Goal: Use online tool/utility: Utilize a website feature to perform a specific function

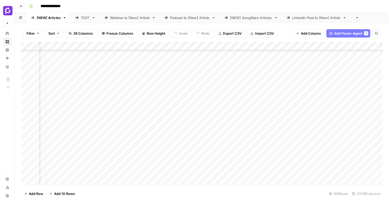
scroll to position [107, 867]
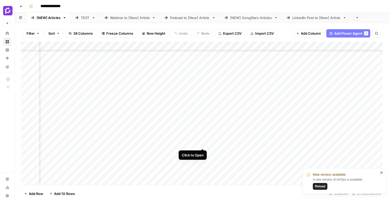
click at [202, 129] on div "Add Column" at bounding box center [202, 113] width 362 height 143
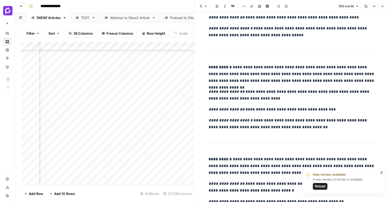
scroll to position [108, 899]
click at [89, 131] on div "Add Column" at bounding box center [107, 113] width 173 height 143
click at [97, 113] on div "Add Column" at bounding box center [107, 113] width 173 height 143
click at [98, 66] on div "Add Column" at bounding box center [107, 113] width 173 height 143
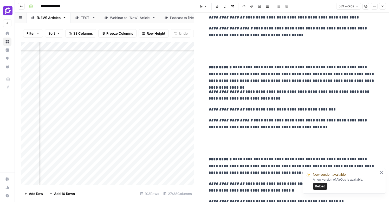
click at [98, 66] on div "Add Column" at bounding box center [107, 113] width 173 height 143
click at [59, 91] on div "Add Column" at bounding box center [107, 113] width 173 height 143
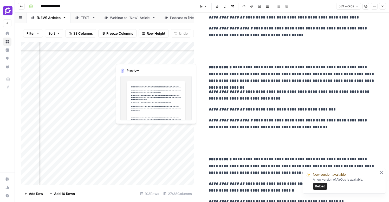
scroll to position [108, 973]
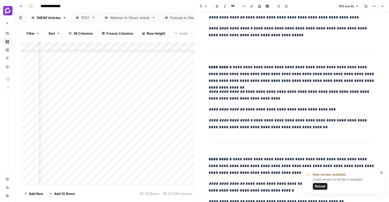
click at [110, 132] on div "Add Column" at bounding box center [107, 113] width 173 height 143
click at [265, 107] on p "**********" at bounding box center [292, 109] width 167 height 7
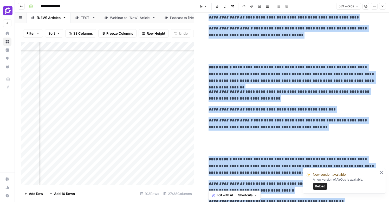
copy div "**********"
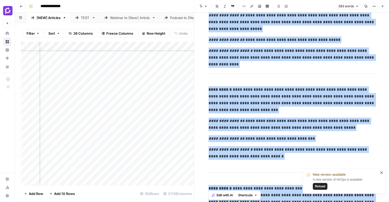
scroll to position [0, 0]
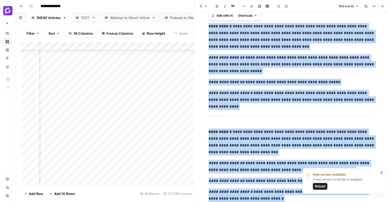
copy div "**********"
click at [129, 137] on div "Add Column" at bounding box center [107, 113] width 173 height 143
click at [151, 129] on div "Add Column" at bounding box center [107, 113] width 173 height 143
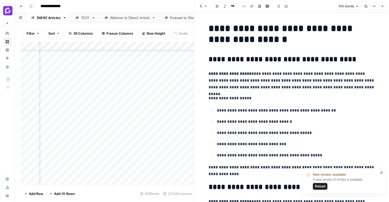
click at [276, 81] on p "**********" at bounding box center [292, 80] width 167 height 20
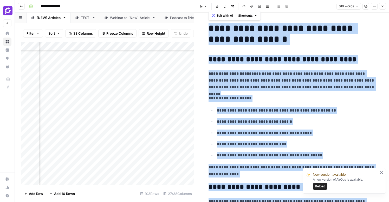
copy div "**********"
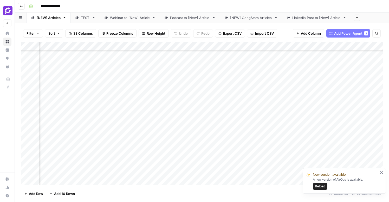
scroll to position [107, 867]
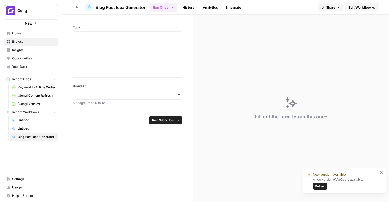
click at [14, 34] on span "Home" at bounding box center [33, 33] width 43 height 5
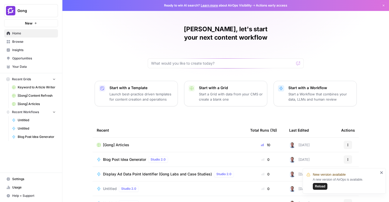
click at [20, 39] on span "Browse" at bounding box center [33, 41] width 43 height 5
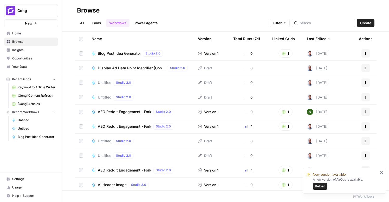
click at [142, 69] on span "Display Ad Data Point Identifier (Gong Labs and Case Studies)" at bounding box center [132, 67] width 68 height 5
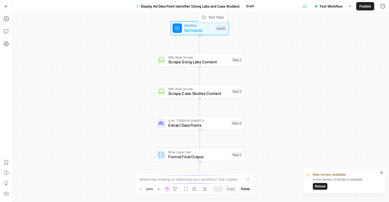
click at [205, 28] on span "Set Inputs" at bounding box center [198, 30] width 29 height 6
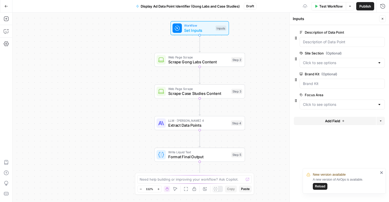
click at [326, 9] on button "Test Workflow" at bounding box center [328, 6] width 35 height 8
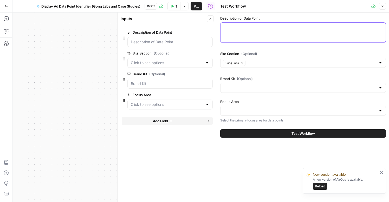
click at [279, 26] on textarea "Description of Data Point" at bounding box center [303, 27] width 159 height 5
click at [249, 112] on input "Focus Area" at bounding box center [300, 110] width 153 height 5
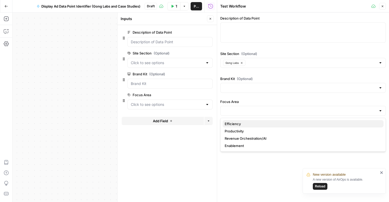
click at [245, 123] on span "Efficiency" at bounding box center [302, 123] width 155 height 5
type input "Efficiency"
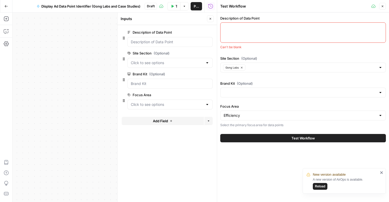
click at [242, 34] on div at bounding box center [303, 32] width 166 height 20
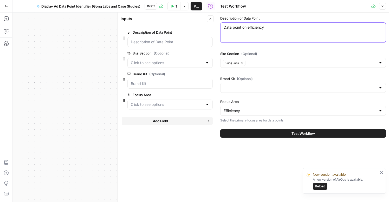
type textarea "Data point on efficiency"
click at [308, 91] on div at bounding box center [303, 88] width 166 height 10
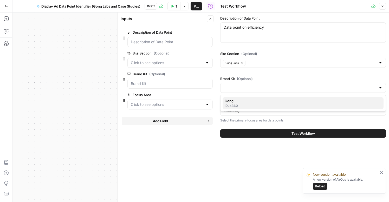
click at [298, 100] on span "Gong" at bounding box center [302, 100] width 155 height 5
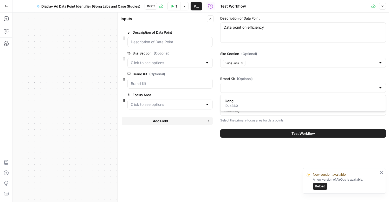
type input "Gong"
click at [302, 133] on span "Test Workflow" at bounding box center [303, 133] width 23 height 5
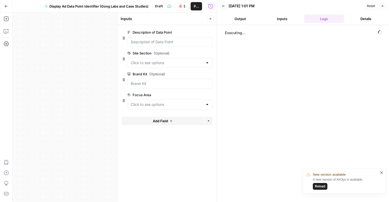
click at [381, 171] on icon "close" at bounding box center [382, 172] width 4 height 4
click at [246, 16] on button "Output" at bounding box center [240, 19] width 40 height 8
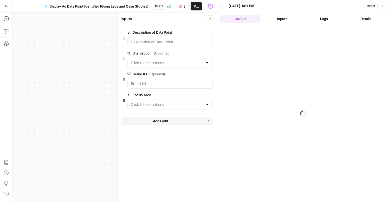
click at [284, 17] on button "Inputs" at bounding box center [282, 19] width 40 height 8
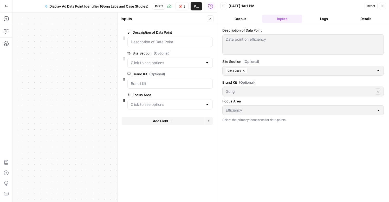
click at [321, 20] on button "Logs" at bounding box center [324, 19] width 40 height 8
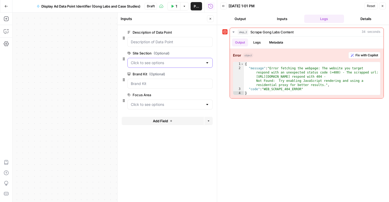
click at [180, 62] on Section "Site Section (Optional)" at bounding box center [167, 62] width 72 height 5
click at [363, 54] on span "Fix with Copilot" at bounding box center [367, 55] width 23 height 5
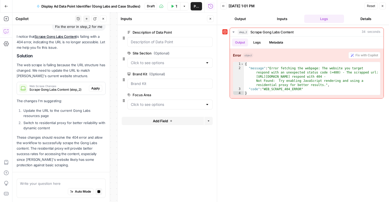
scroll to position [59, 0]
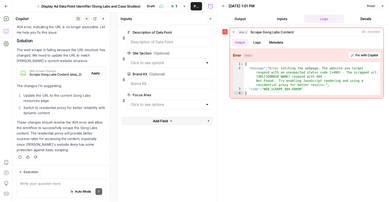
click at [96, 73] on span "Apply" at bounding box center [95, 73] width 9 height 5
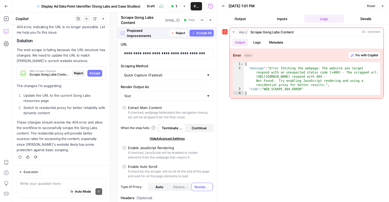
click at [211, 34] on span "Accept All" at bounding box center [203, 33] width 15 height 5
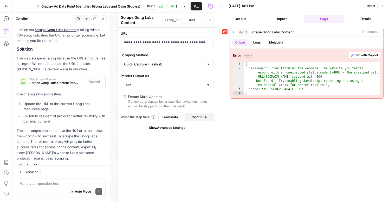
scroll to position [68, 0]
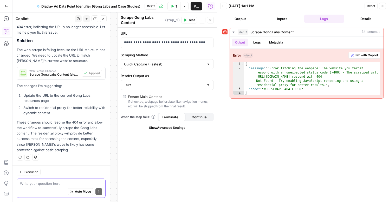
click at [43, 182] on textarea at bounding box center [61, 183] width 82 height 5
type textarea "will this scr"
click at [173, 7] on icon "button" at bounding box center [173, 6] width 2 height 3
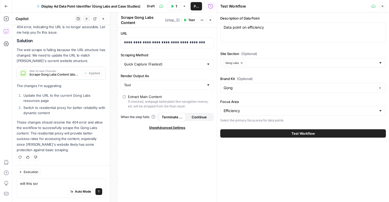
click at [281, 133] on button "Test Workflow" at bounding box center [303, 133] width 166 height 8
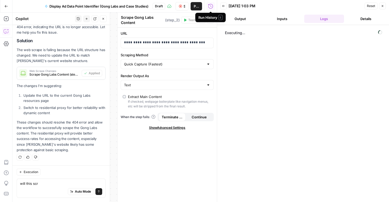
click at [180, 6] on icon "button" at bounding box center [180, 6] width 3 height 3
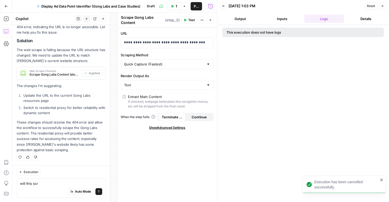
click at [173, 4] on button "Test Workflow" at bounding box center [174, 6] width 13 height 8
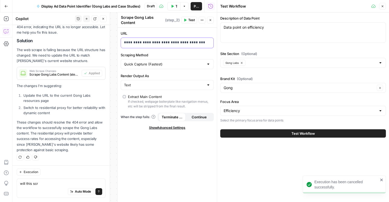
click at [184, 40] on p "**********" at bounding box center [167, 42] width 86 height 5
click at [187, 42] on p "**********" at bounding box center [163, 42] width 78 height 5
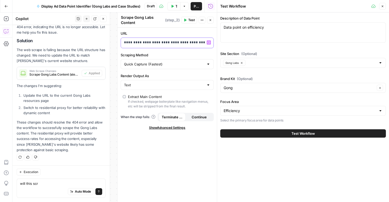
click at [187, 42] on p "**********" at bounding box center [163, 42] width 78 height 5
click at [172, 44] on p "**********" at bounding box center [167, 42] width 86 height 5
click at [382, 5] on icon "button" at bounding box center [382, 6] width 3 height 3
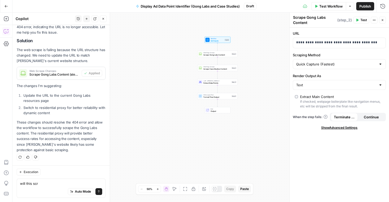
drag, startPoint x: 202, startPoint y: 75, endPoint x: 250, endPoint y: 21, distance: 73.0
click at [251, 20] on div "Workflow Set Inputs Inputs Web Page Scrape Scrape Gong Labs Content Step 2 Web …" at bounding box center [200, 106] width 377 height 189
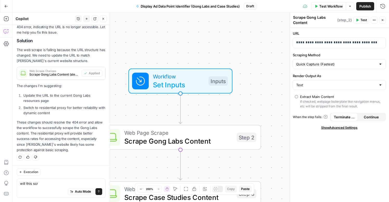
drag, startPoint x: 228, startPoint y: 88, endPoint x: 256, endPoint y: 43, distance: 53.2
click at [256, 43] on div "Workflow Set Inputs Inputs Web Page Scrape Scrape Gong Labs Content Step 2 Web …" at bounding box center [200, 106] width 377 height 189
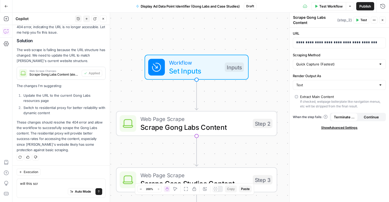
click at [219, 67] on span "Set Inputs" at bounding box center [195, 71] width 52 height 10
click at [319, 44] on p "**********" at bounding box center [339, 42] width 86 height 5
click at [319, 44] on p "**********" at bounding box center [335, 42] width 78 height 5
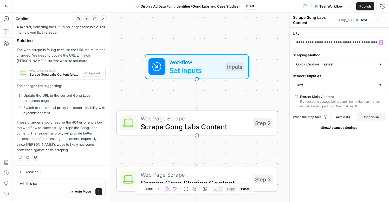
click at [266, 74] on div "Workflow Set Inputs Inputs" at bounding box center [196, 66] width 161 height 25
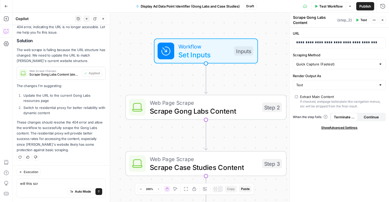
click at [155, 110] on span "Scrape Gong Labs Content" at bounding box center [204, 111] width 108 height 10
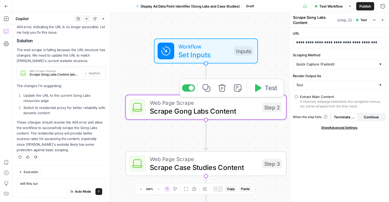
click at [155, 110] on span "Scrape Gong Labs Content" at bounding box center [204, 111] width 108 height 10
click at [169, 76] on div "Workflow Set Inputs Inputs Web Page Scrape Scrape Gong Labs Content Step 2 Copy…" at bounding box center [200, 106] width 377 height 189
click at [233, 109] on span "Scrape Gong Labs Content" at bounding box center [204, 111] width 108 height 10
click at [218, 54] on span "Set Inputs" at bounding box center [204, 54] width 52 height 10
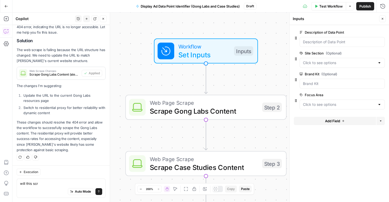
click at [237, 107] on span "Scrape Gong Labs Content" at bounding box center [204, 111] width 108 height 10
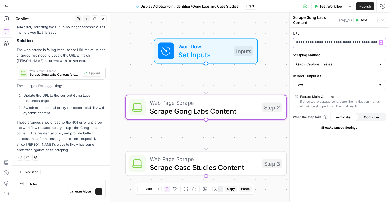
drag, startPoint x: 351, startPoint y: 42, endPoint x: 330, endPoint y: 44, distance: 21.3
click at [330, 44] on p "**********" at bounding box center [335, 42] width 78 height 5
click at [356, 43] on p "**********" at bounding box center [335, 42] width 78 height 5
click at [363, 20] on span "Test" at bounding box center [364, 20] width 7 height 5
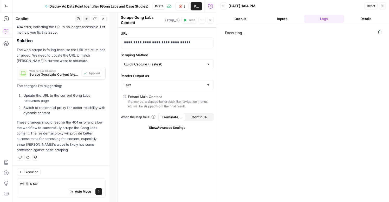
click at [383, 5] on icon "button" at bounding box center [383, 6] width 2 height 2
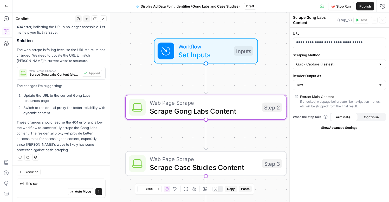
click at [349, 7] on span "Stop Run" at bounding box center [343, 6] width 15 height 5
click at [243, 51] on div "Inputs" at bounding box center [243, 50] width 19 height 9
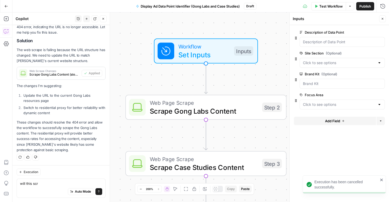
click at [326, 4] on span "Test Workflow" at bounding box center [330, 6] width 23 height 5
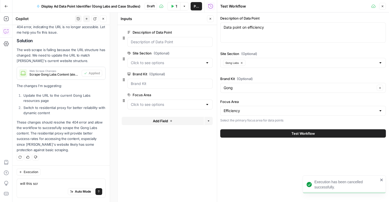
click at [303, 133] on span "Test Workflow" at bounding box center [303, 133] width 23 height 5
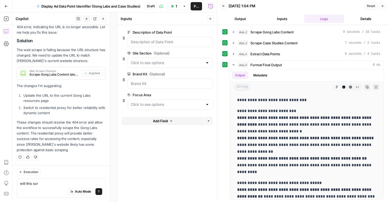
click at [52, 188] on div "Auto Mode Send" at bounding box center [61, 191] width 82 height 11
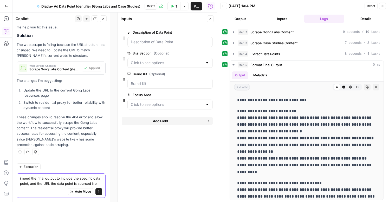
type textarea "i need the final output to include the specific data point, and the URL the dat…"
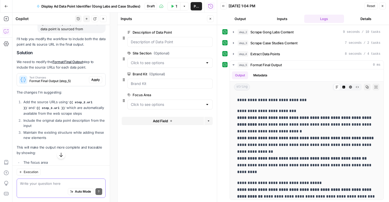
scroll to position [209, 0]
click at [94, 78] on span "Apply" at bounding box center [95, 79] width 9 height 5
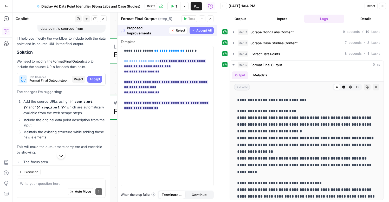
click at [201, 31] on span "Accept All" at bounding box center [203, 30] width 15 height 5
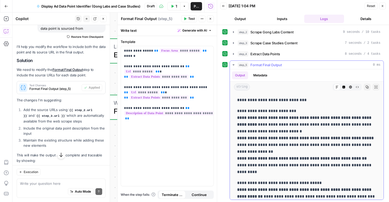
drag, startPoint x: 257, startPoint y: 124, endPoint x: 236, endPoint y: 120, distance: 21.1
click at [236, 120] on div "**********" at bounding box center [306, 161] width 145 height 134
copy strong "**********"
click at [42, 184] on textarea at bounding box center [61, 183] width 82 height 5
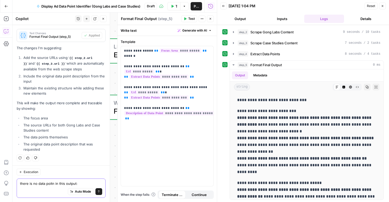
paste textarea "Top reps don't just sell — they orchestrate with AI for maximum efficiency"
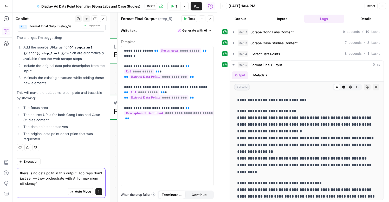
click at [78, 170] on textarea "there is no data poitn in this output: Top reps don't just sell — they orchestr…" at bounding box center [61, 178] width 82 height 16
click at [70, 179] on textarea "there is no data poitn in this output: "Top reps don't just sell — they orchest…" at bounding box center [61, 178] width 82 height 16
click at [64, 185] on textarea "there is no data poitn in this output: "Top reps don't just sell — they orchest…" at bounding box center [61, 178] width 82 height 16
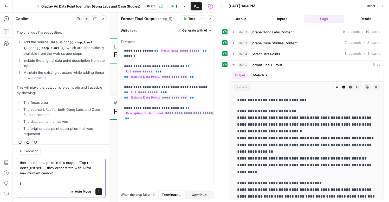
scroll to position [282, 0]
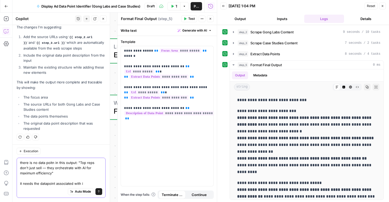
type textarea "there is no data poitn in this output: "Top reps don't just sell — they orchest…"
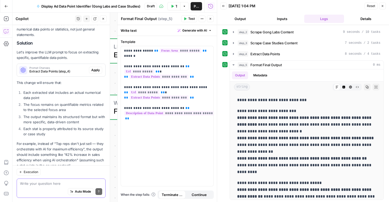
scroll to position [440, 0]
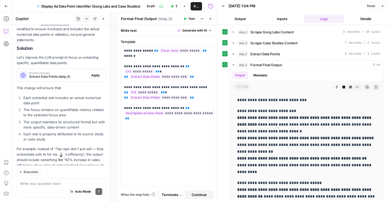
click at [94, 73] on span "Apply" at bounding box center [95, 75] width 9 height 5
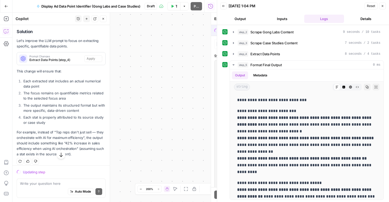
scroll to position [423, 0]
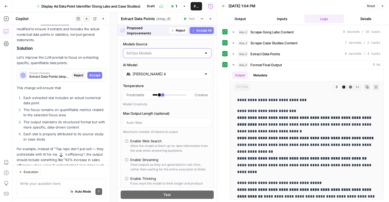
click at [188, 54] on input "Models Source" at bounding box center [163, 52] width 75 height 5
type input "AirOps Models"
click at [204, 30] on span "Accept All" at bounding box center [203, 30] width 15 height 5
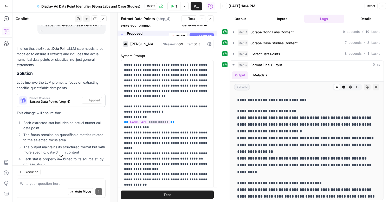
scroll to position [448, 0]
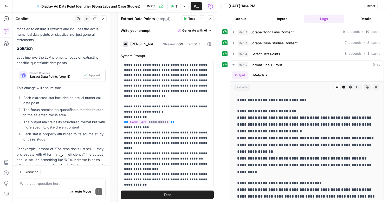
click at [212, 22] on button "Close" at bounding box center [210, 18] width 7 height 7
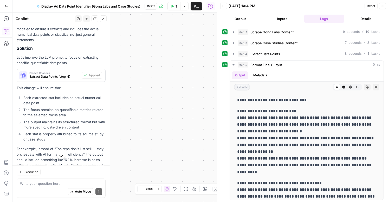
click at [174, 5] on button "Test Workflow" at bounding box center [174, 6] width 13 height 8
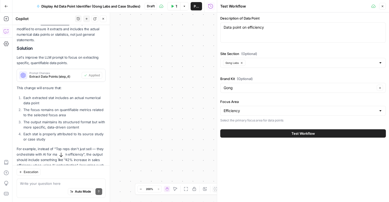
click at [300, 133] on span "Test Workflow" at bounding box center [303, 133] width 23 height 5
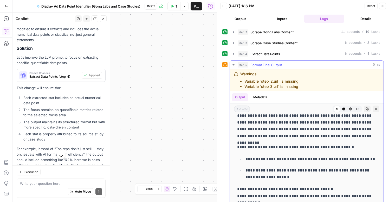
scroll to position [167, 0]
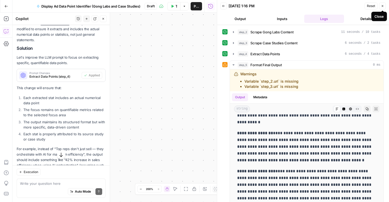
click at [381, 5] on button "Close" at bounding box center [382, 6] width 7 height 7
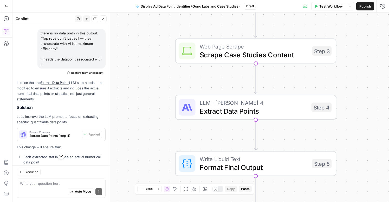
scroll to position [468, 0]
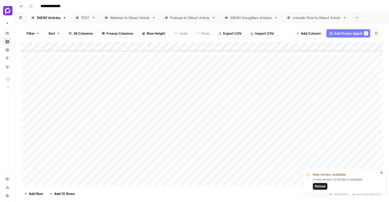
scroll to position [48, 0]
click at [245, 131] on div "Add Column" at bounding box center [202, 113] width 362 height 143
click at [149, 127] on div "Add Column" at bounding box center [202, 113] width 362 height 143
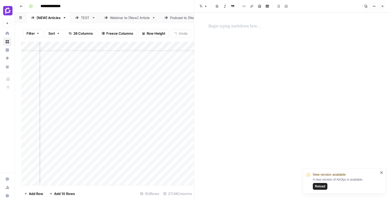
click at [261, 62] on div at bounding box center [292, 106] width 173 height 189
click at [228, 28] on p at bounding box center [292, 26] width 167 height 7
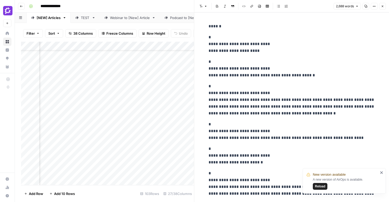
click at [188, 134] on div "Add Column" at bounding box center [107, 113] width 173 height 143
click at [382, 5] on icon "button" at bounding box center [382, 6] width 3 height 3
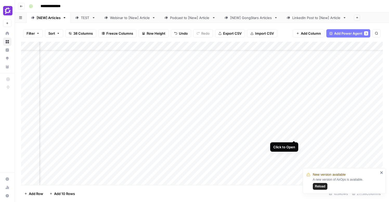
click at [294, 120] on div "Add Column" at bounding box center [202, 113] width 362 height 143
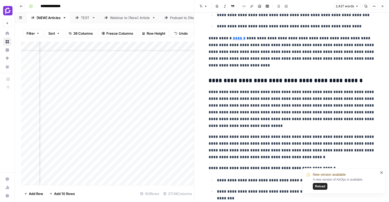
scroll to position [946, 0]
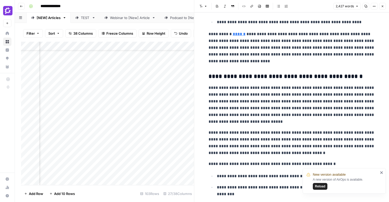
click at [382, 174] on icon "close" at bounding box center [382, 172] width 4 height 4
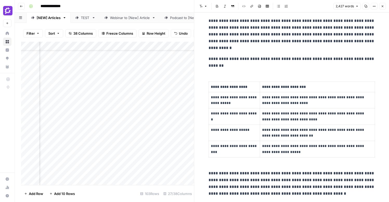
scroll to position [1993, 0]
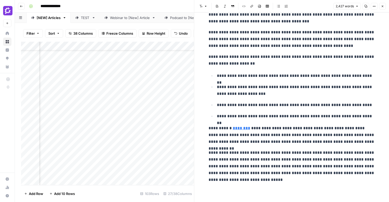
click at [382, 6] on icon "button" at bounding box center [383, 6] width 2 height 2
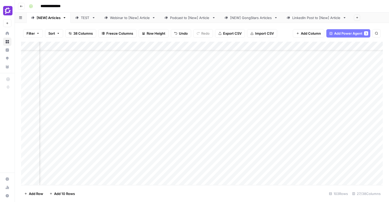
click at [322, 121] on div "Add Column" at bounding box center [202, 113] width 362 height 143
click at [245, 122] on div "Add Column" at bounding box center [202, 113] width 362 height 143
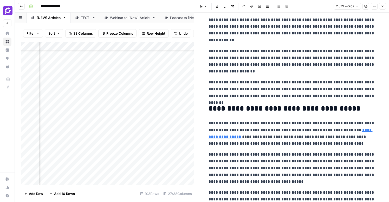
scroll to position [48, 491]
click at [384, 7] on button "Close" at bounding box center [382, 6] width 7 height 7
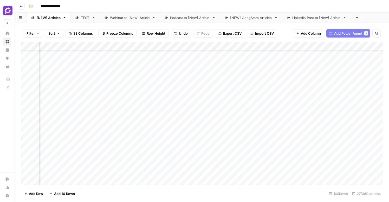
scroll to position [48, 0]
click at [253, 129] on div "Add Column" at bounding box center [202, 113] width 362 height 143
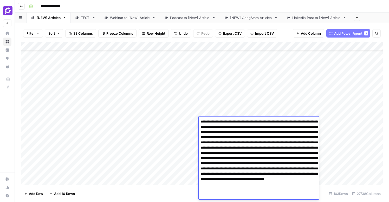
click at [302, 105] on div "Add Column" at bounding box center [202, 113] width 362 height 143
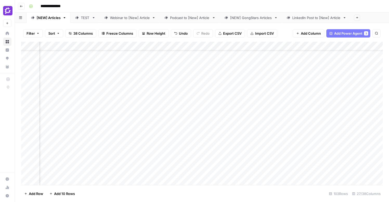
scroll to position [48, 94]
click at [183, 127] on div "Add Column" at bounding box center [202, 113] width 362 height 143
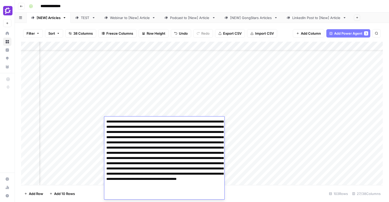
scroll to position [2, 0]
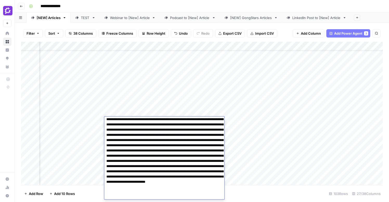
type textarea "**********"
click at [301, 120] on div "Add Column" at bounding box center [202, 113] width 362 height 143
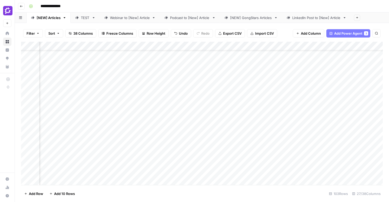
scroll to position [48, 339]
click at [246, 120] on div "Add Column" at bounding box center [202, 113] width 362 height 143
click at [328, 120] on div "Add Column" at bounding box center [202, 113] width 362 height 143
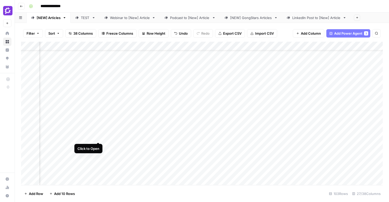
click at [98, 122] on div "Add Column" at bounding box center [202, 113] width 362 height 143
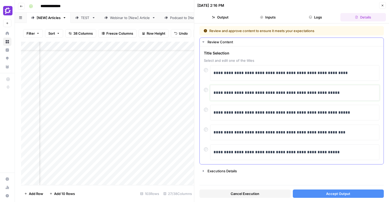
click at [229, 94] on p "**********" at bounding box center [295, 92] width 163 height 7
drag, startPoint x: 242, startPoint y: 94, endPoint x: 223, endPoint y: 94, distance: 18.7
click at [223, 94] on p "**********" at bounding box center [295, 92] width 163 height 7
click at [265, 91] on p "**********" at bounding box center [295, 92] width 163 height 7
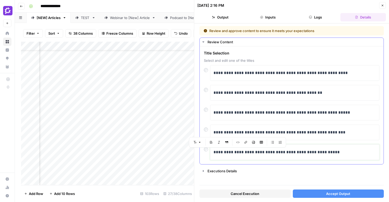
drag, startPoint x: 261, startPoint y: 152, endPoint x: 212, endPoint y: 153, distance: 49.7
click at [212, 153] on div "**********" at bounding box center [294, 152] width 169 height 16
click at [306, 152] on p "**********" at bounding box center [295, 152] width 163 height 7
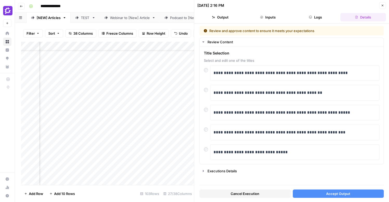
click at [139, 128] on div "Add Column" at bounding box center [107, 113] width 173 height 143
click at [153, 129] on div "Add Column" at bounding box center [107, 113] width 173 height 143
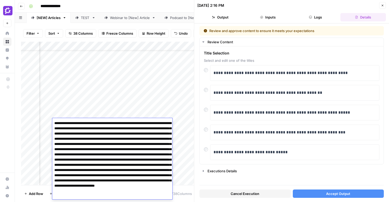
scroll to position [6, 0]
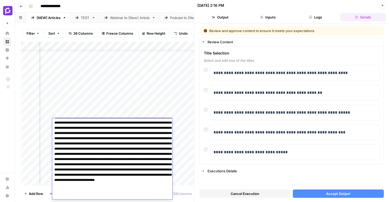
click at [146, 135] on textarea at bounding box center [112, 156] width 120 height 85
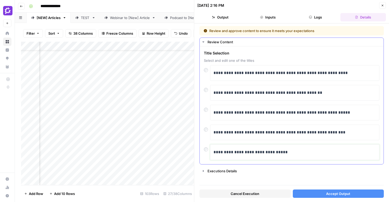
click at [284, 155] on p "**********" at bounding box center [295, 152] width 163 height 7
click at [330, 193] on span "Accept Output" at bounding box center [338, 193] width 24 height 5
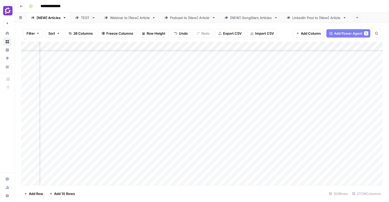
scroll to position [92, 529]
click at [291, 77] on div "Add Column" at bounding box center [202, 113] width 362 height 143
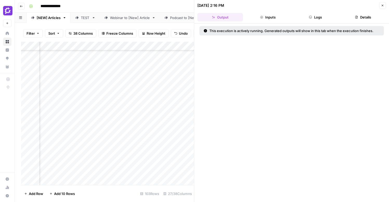
click at [386, 4] on button "Close" at bounding box center [382, 5] width 7 height 7
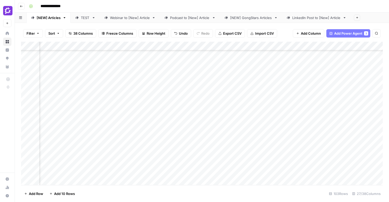
scroll to position [92, 672]
click at [141, 81] on div "Add Column" at bounding box center [202, 113] width 362 height 143
click at [141, 81] on div at bounding box center [129, 84] width 48 height 24
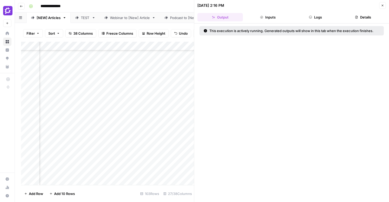
click at [279, 16] on button "Inputs" at bounding box center [268, 17] width 46 height 8
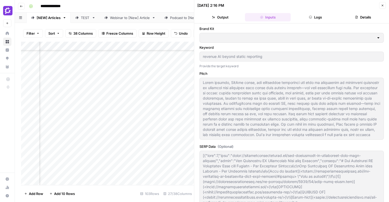
type input "Gong"
click at [314, 20] on button "Logs" at bounding box center [316, 17] width 46 height 8
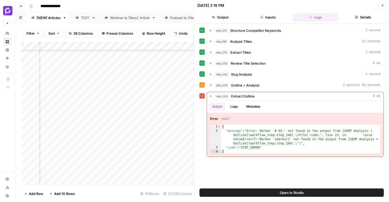
scroll to position [92, 749]
